Goal: Task Accomplishment & Management: Complete application form

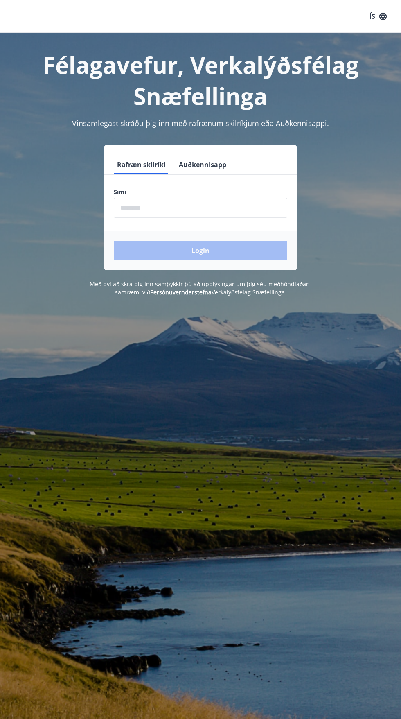
click at [149, 208] on input "phone" at bounding box center [201, 208] width 174 height 20
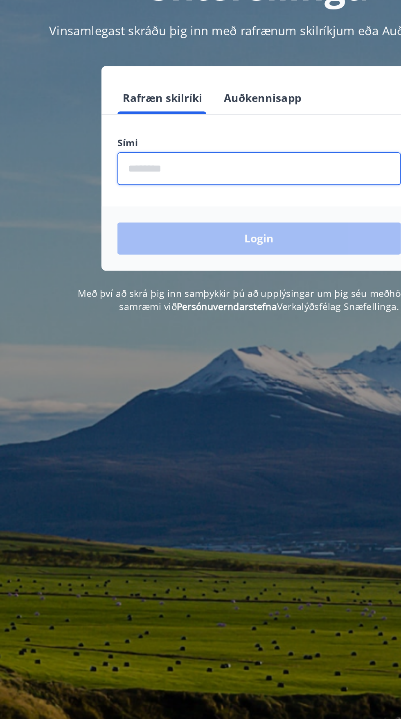
type input "********"
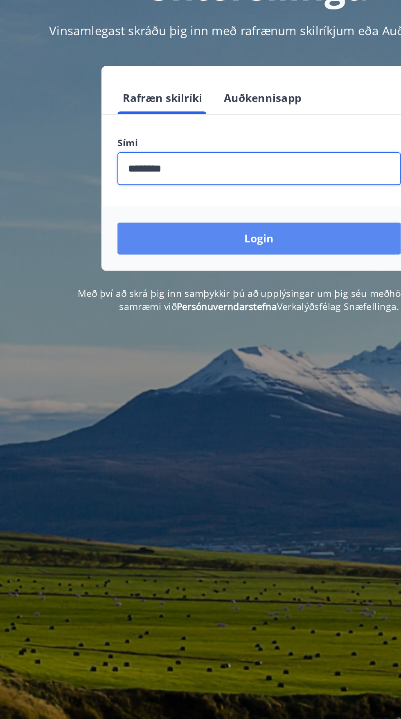
click at [154, 255] on button "Login" at bounding box center [201, 251] width 174 height 20
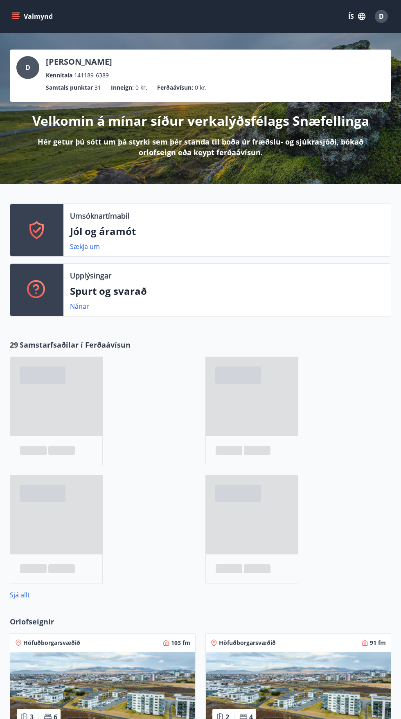
click at [351, 16] on button "ÍS" at bounding box center [357, 16] width 26 height 15
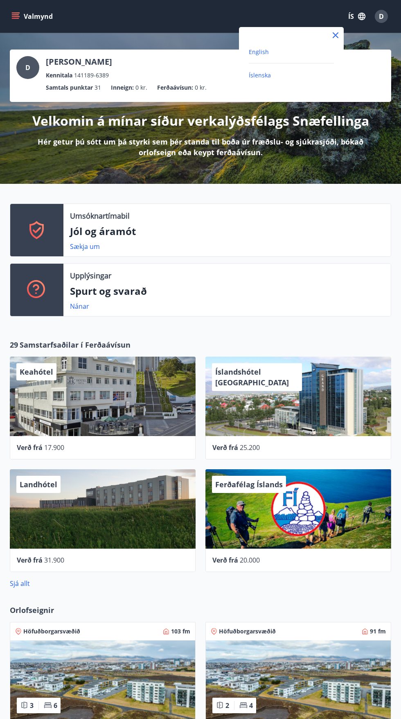
click at [264, 51] on span "English" at bounding box center [259, 52] width 20 height 8
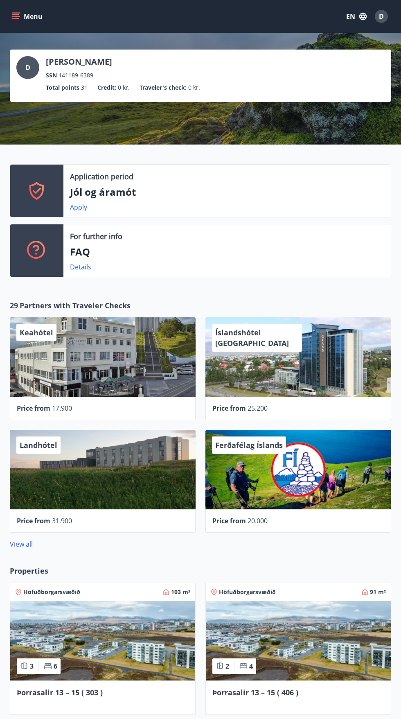
click at [16, 13] on icon "menu" at bounding box center [16, 13] width 9 height 1
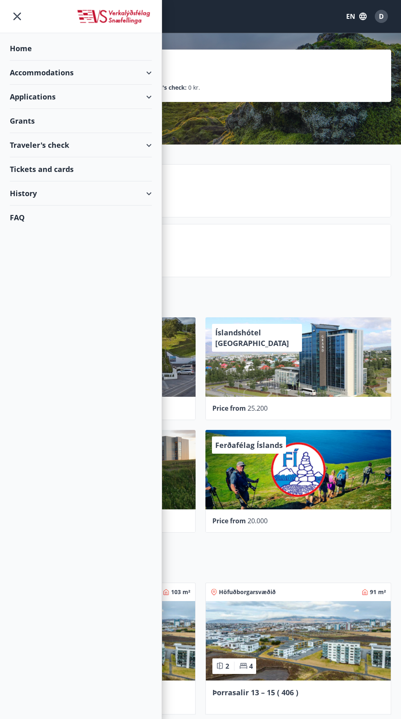
click at [20, 116] on div "Grants" at bounding box center [81, 121] width 142 height 24
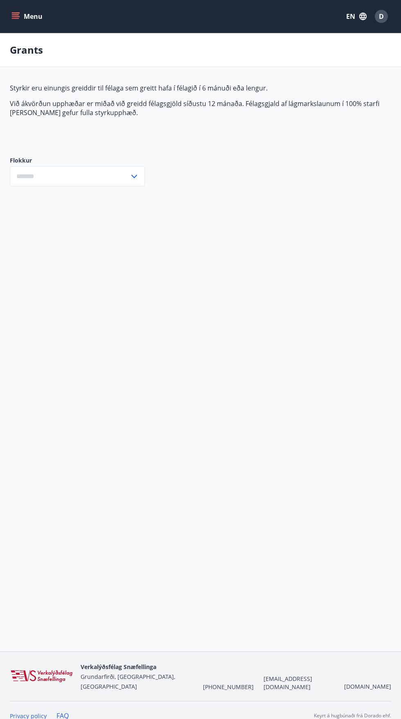
type input "***"
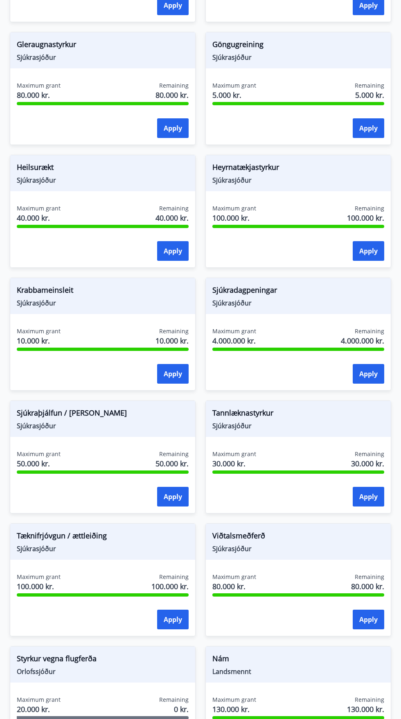
scroll to position [469, 0]
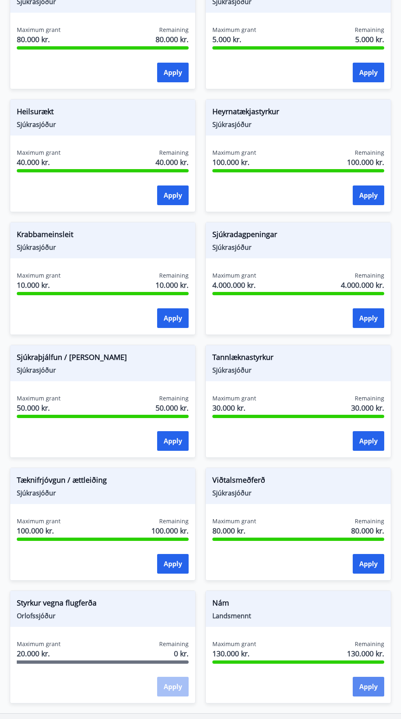
click at [370, 686] on button "Apply" at bounding box center [369, 687] width 32 height 20
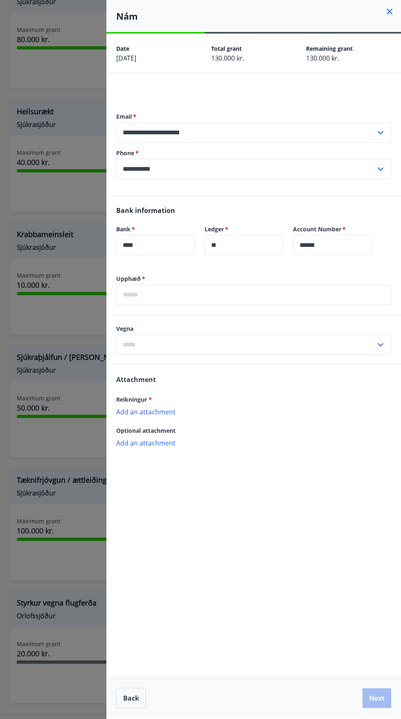
click at [145, 291] on input "text" at bounding box center [253, 295] width 275 height 20
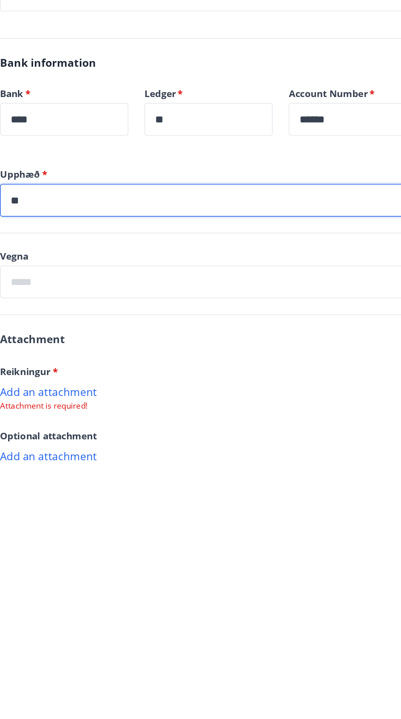
type input "*"
type input "*****"
click at [167, 341] on input "text" at bounding box center [246, 345] width 260 height 20
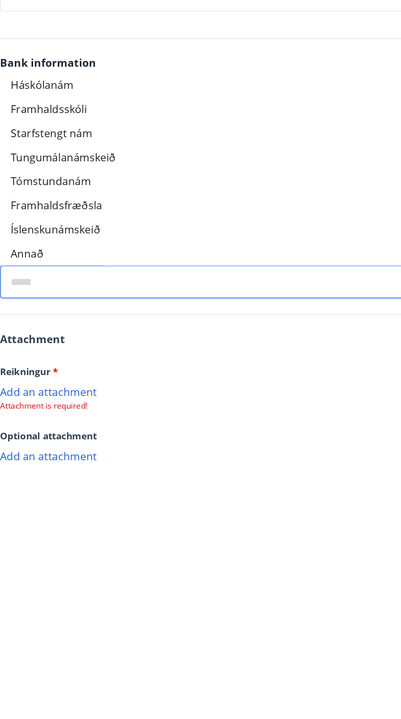
scroll to position [61, 0]
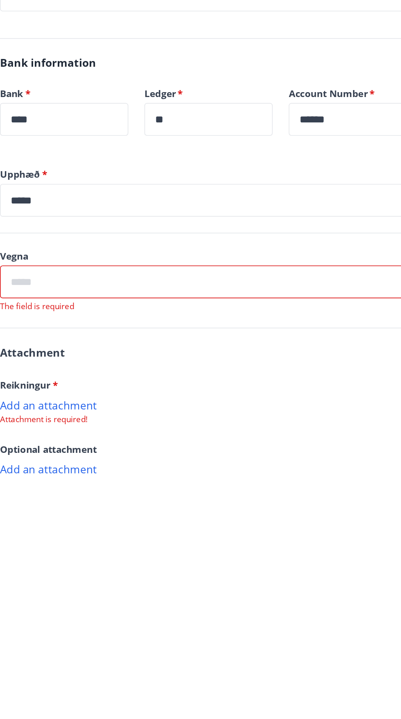
click at [168, 211] on div "Bank information Bank   * **** ​ Ledger   * ** ​ Account Number   * ****** ​" at bounding box center [253, 235] width 295 height 79
click at [136, 335] on input "text" at bounding box center [246, 345] width 260 height 20
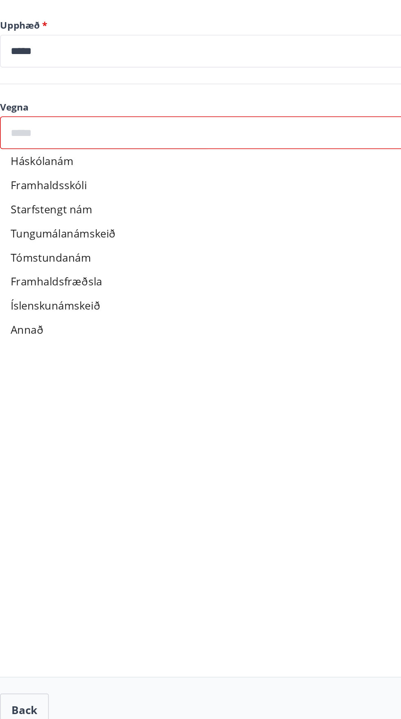
scroll to position [0, 0]
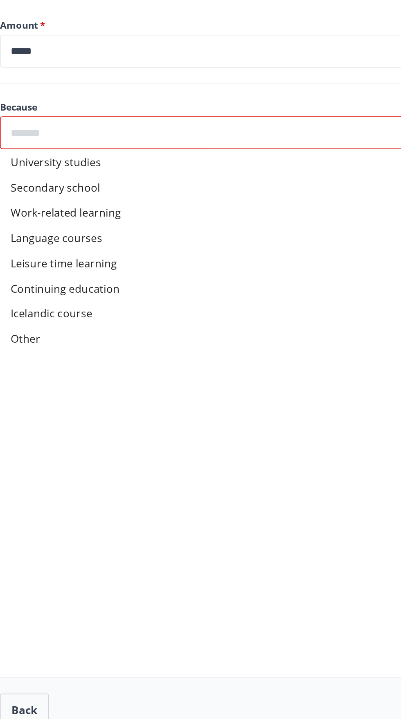
click at [149, 455] on font "Icelandic course" at bounding box center [148, 455] width 50 height 9
type input "**********"
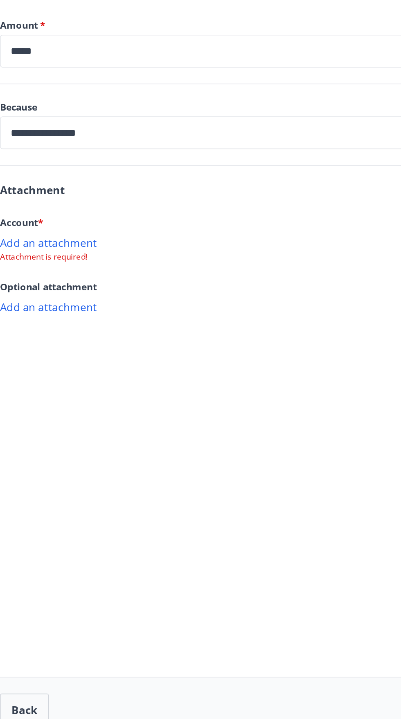
click at [134, 413] on p "Add an attachment" at bounding box center [253, 412] width 275 height 8
click at [136, 453] on font "Add an attachment" at bounding box center [145, 452] width 59 height 9
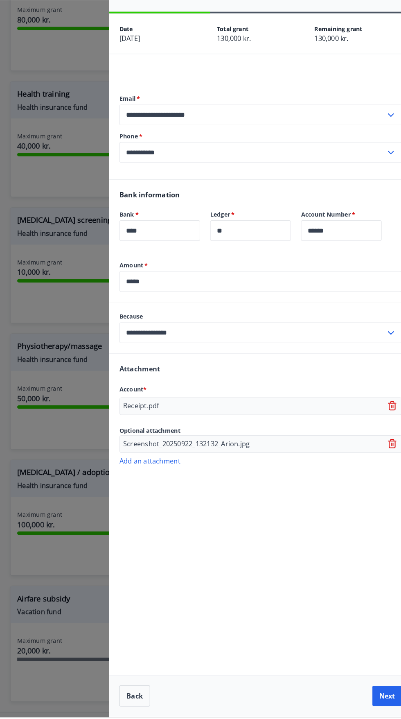
scroll to position [468, 0]
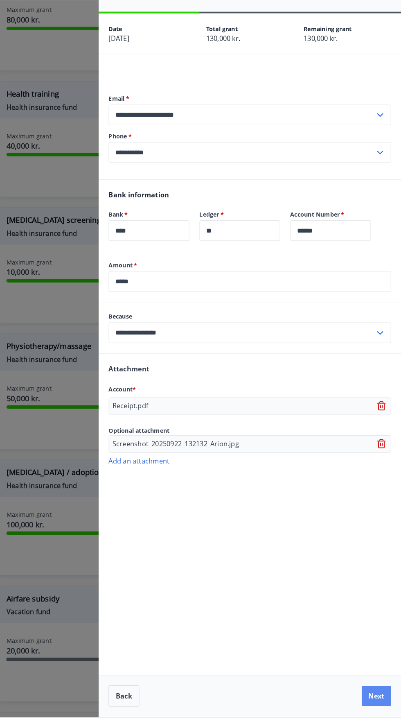
click at [374, 708] on button "Next" at bounding box center [377, 699] width 29 height 20
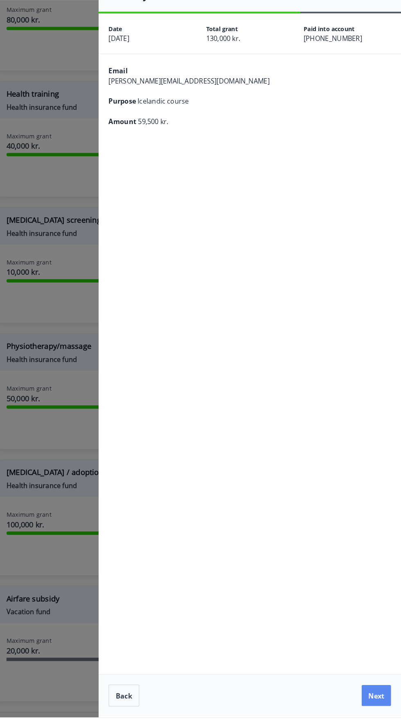
click at [374, 708] on button "Next" at bounding box center [377, 698] width 29 height 20
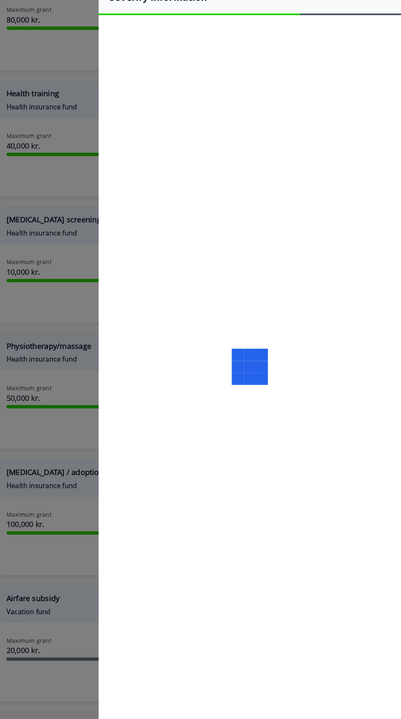
scroll to position [470, 0]
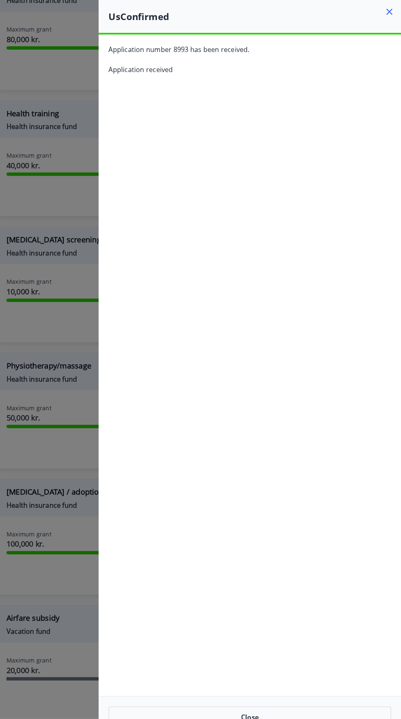
click at [390, 11] on icon at bounding box center [390, 11] width 1 height 1
